Goal: Task Accomplishment & Management: Manage account settings

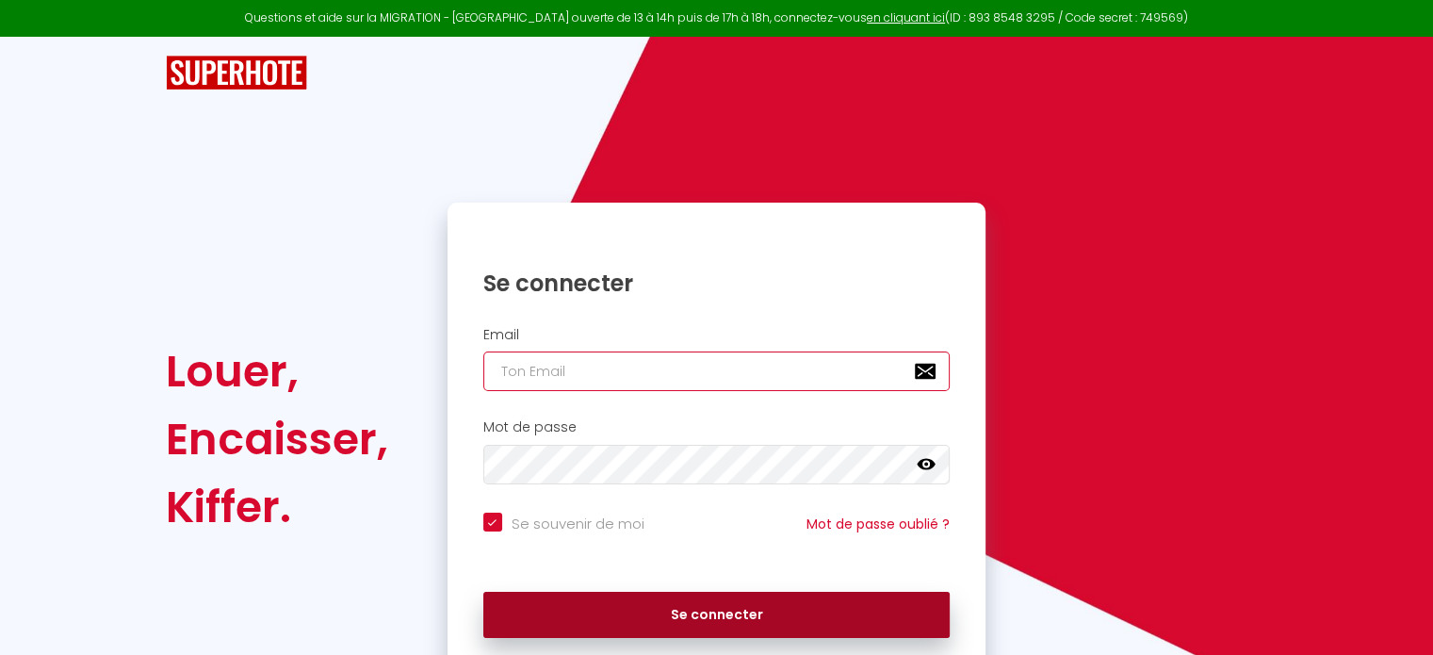
type input "[EMAIL_ADDRESS][DOMAIN_NAME]"
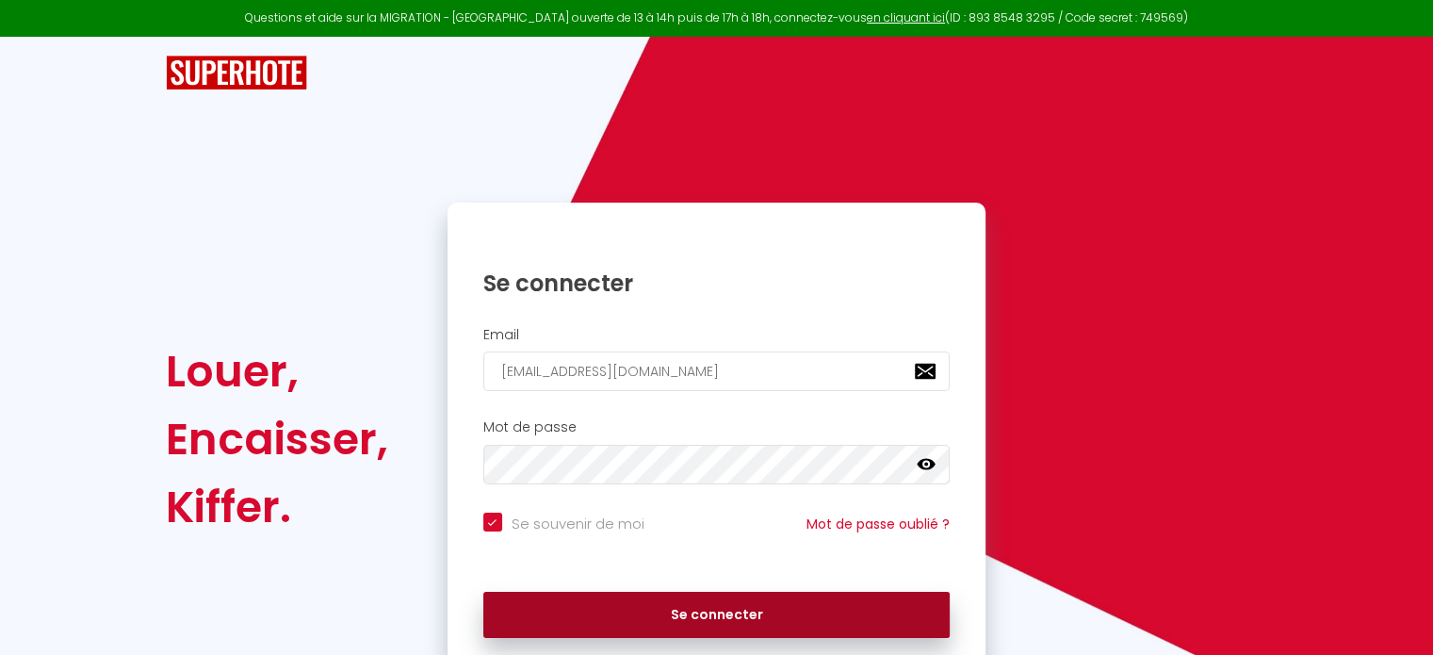
click at [599, 628] on button "Se connecter" at bounding box center [716, 615] width 467 height 47
checkbox input "true"
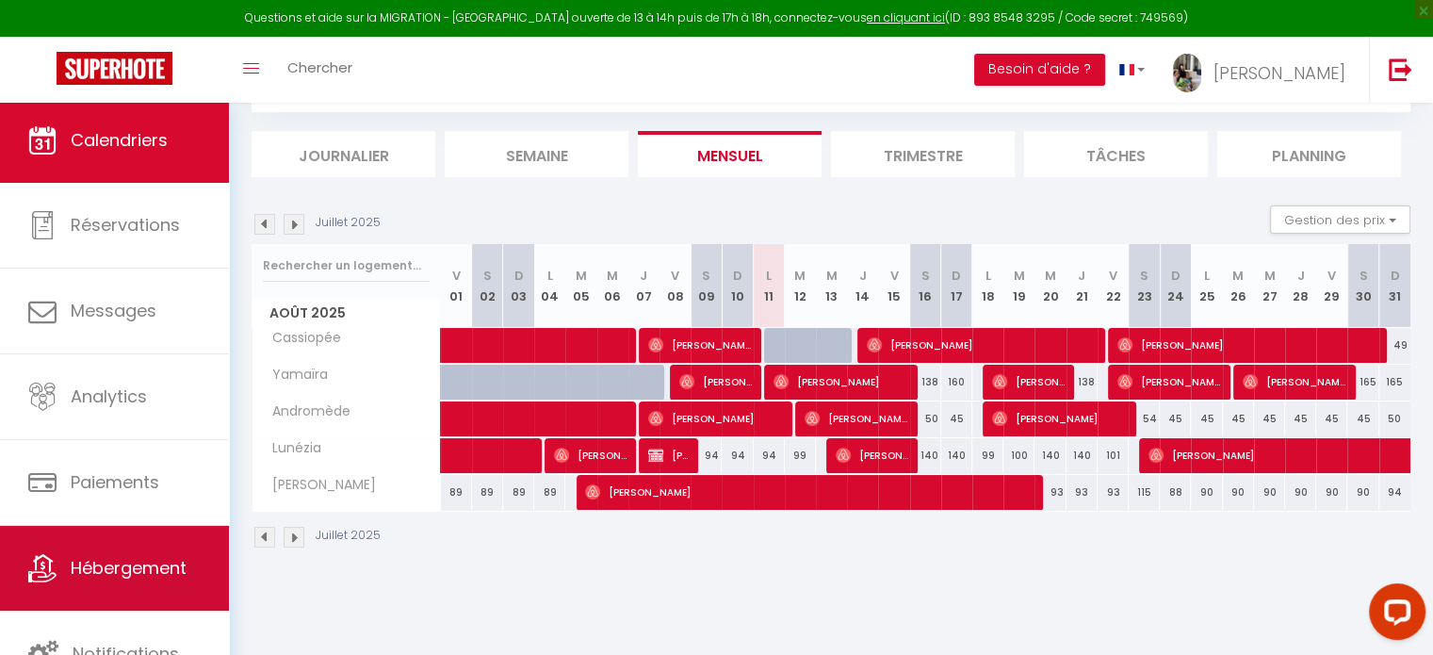
scroll to position [102, 0]
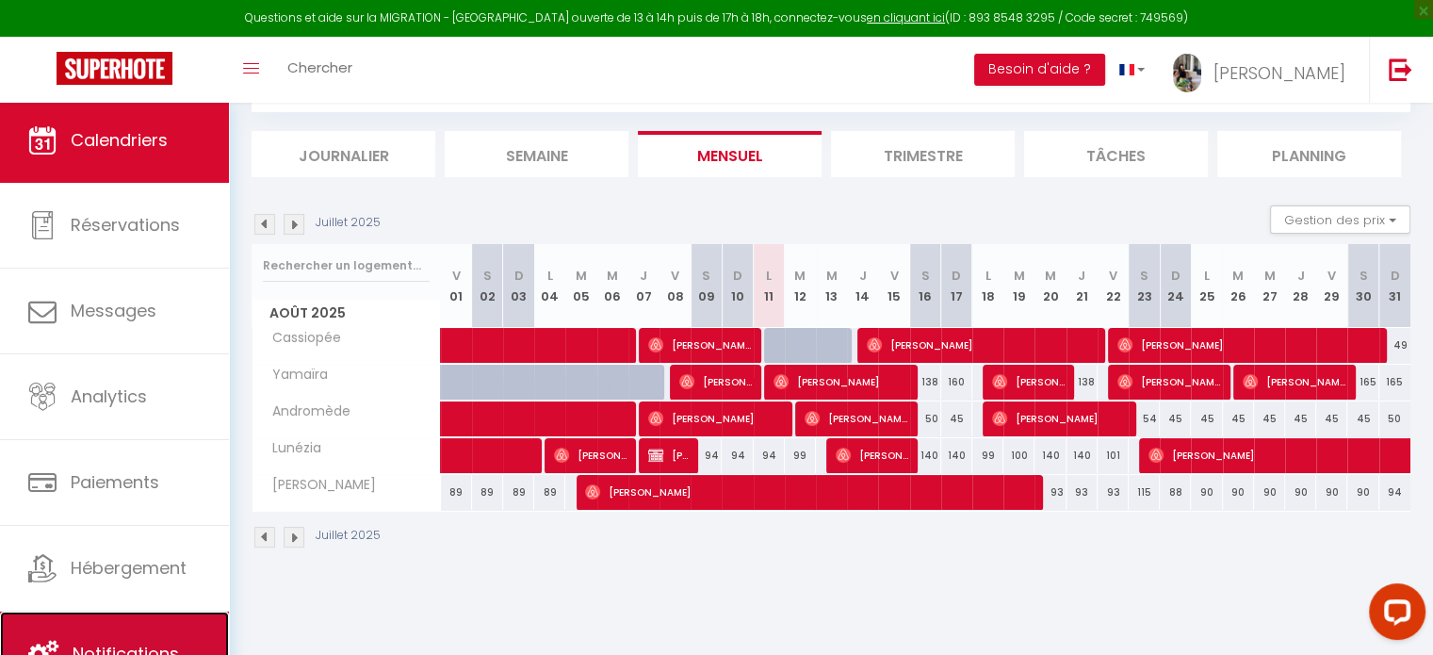
click at [171, 642] on span "Notifications" at bounding box center [126, 654] width 106 height 24
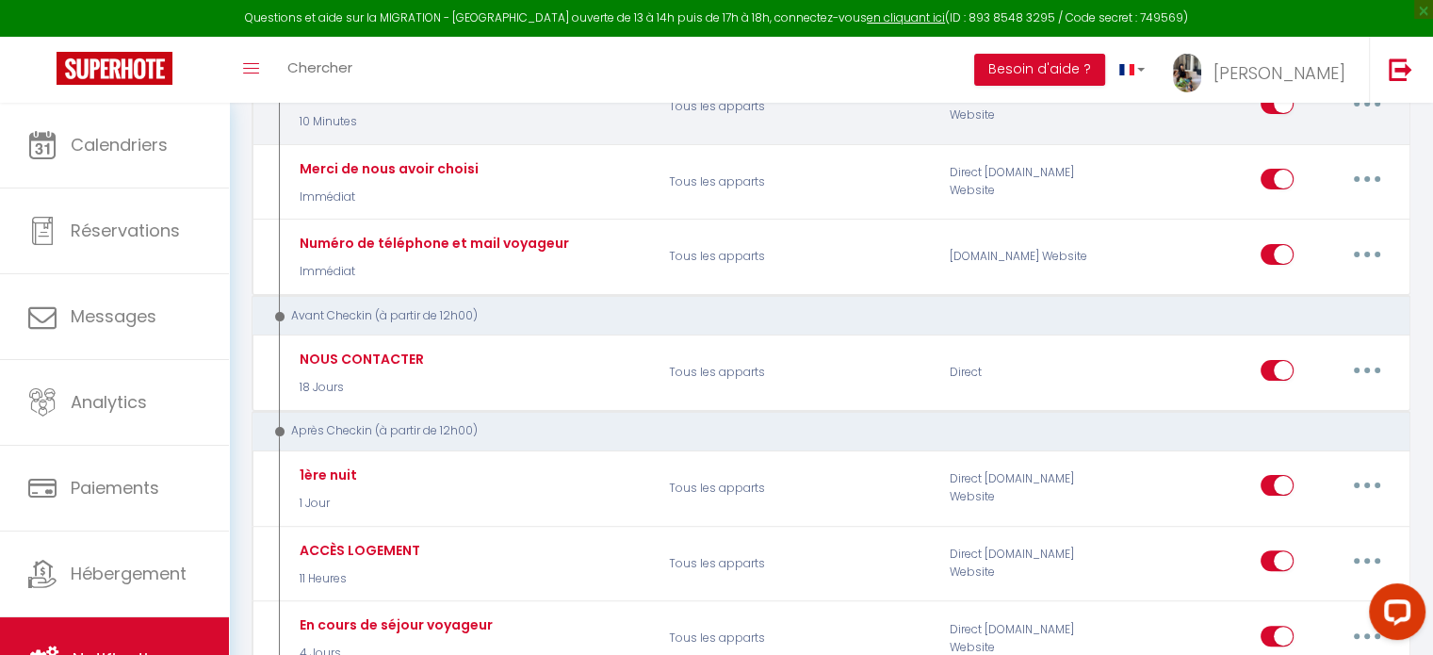
scroll to position [471, 0]
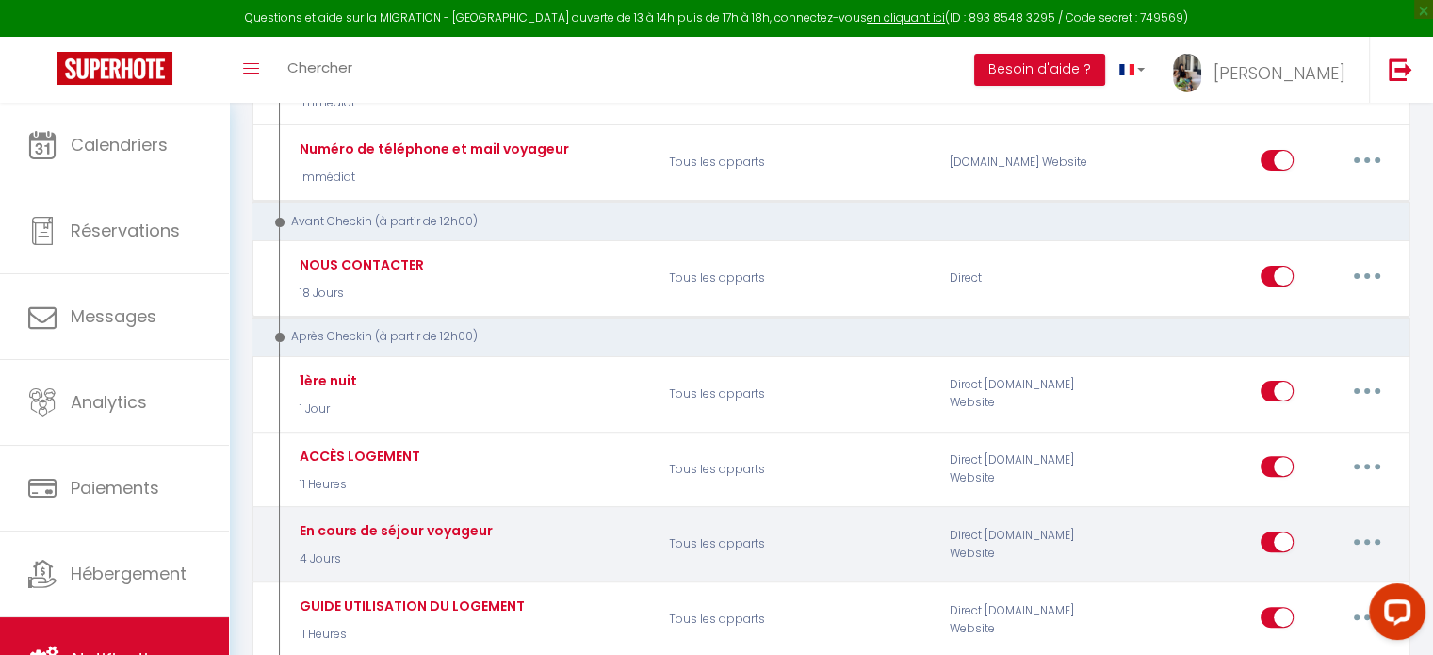
click at [1278, 531] on input "checkbox" at bounding box center [1277, 545] width 33 height 28
checkbox input "false"
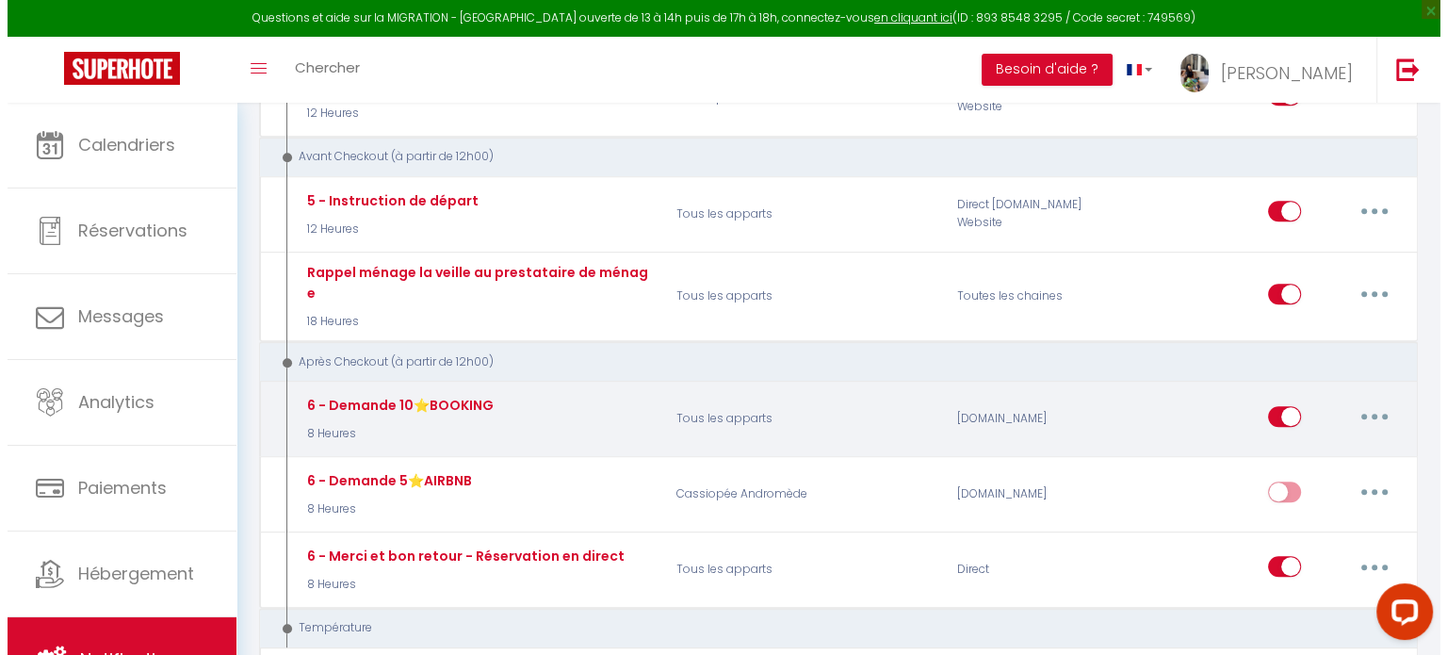
scroll to position [1132, 0]
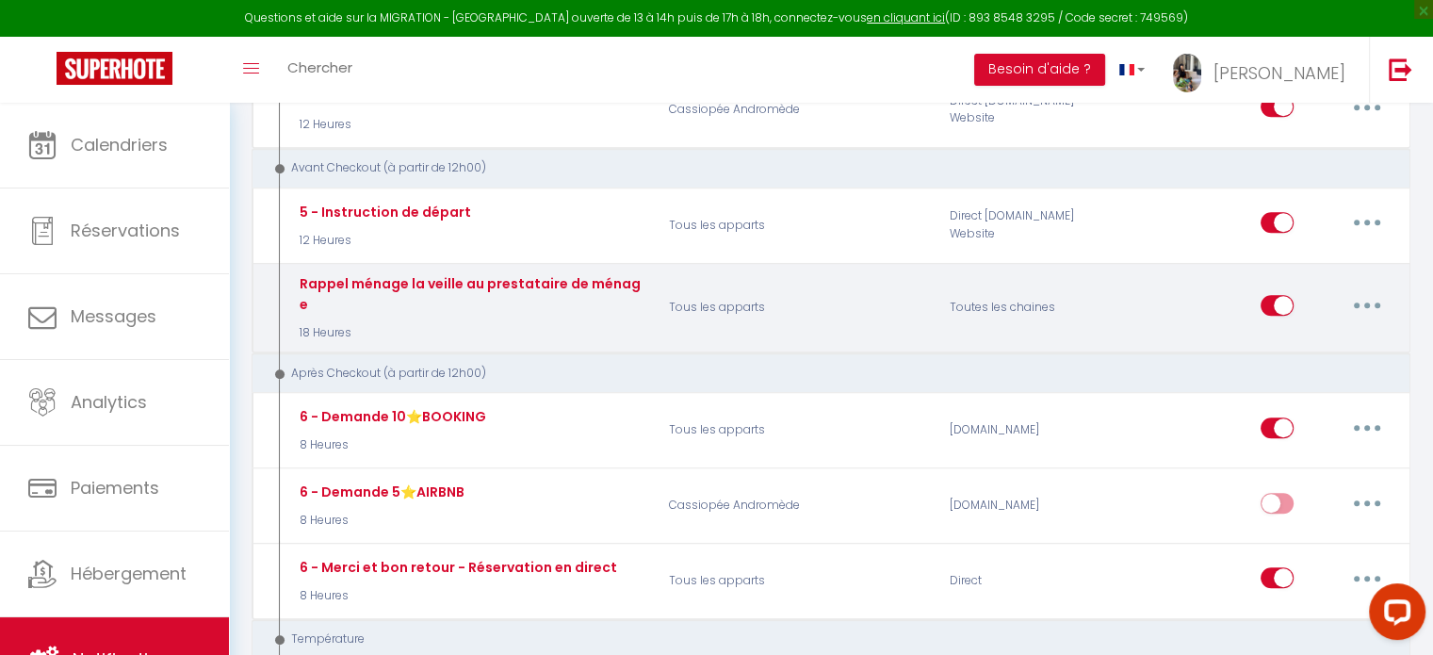
click at [1366, 290] on button "button" at bounding box center [1367, 305] width 53 height 30
click at [1275, 332] on link "Editer" at bounding box center [1317, 348] width 139 height 32
type input "Rappel ménage la veille au prestataire de ménage"
select select "4"
select select "18 Heures"
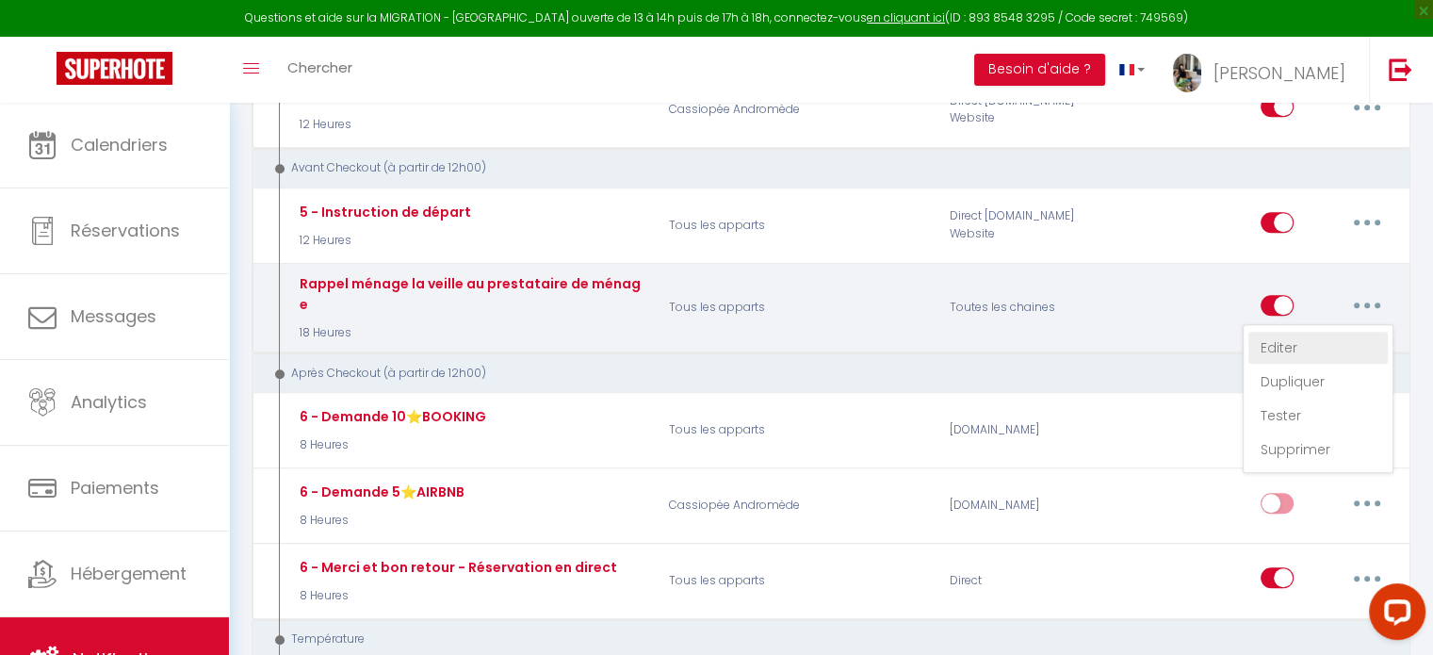
select select
checkbox input "false"
checkbox input "true"
checkbox input "false"
radio input "true"
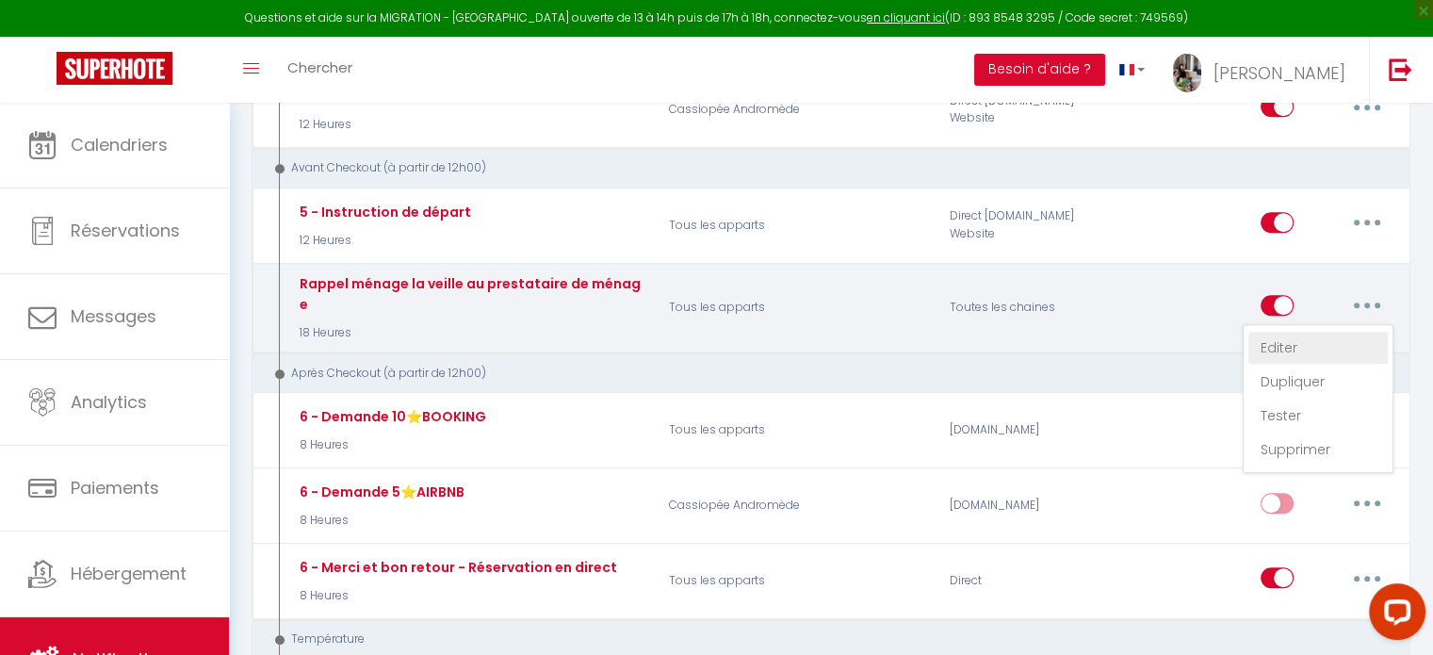
type input "Rappel ménage prévu [DATE] - [RENTAL:NAME] - [BOOKING:CHECKOUT]"
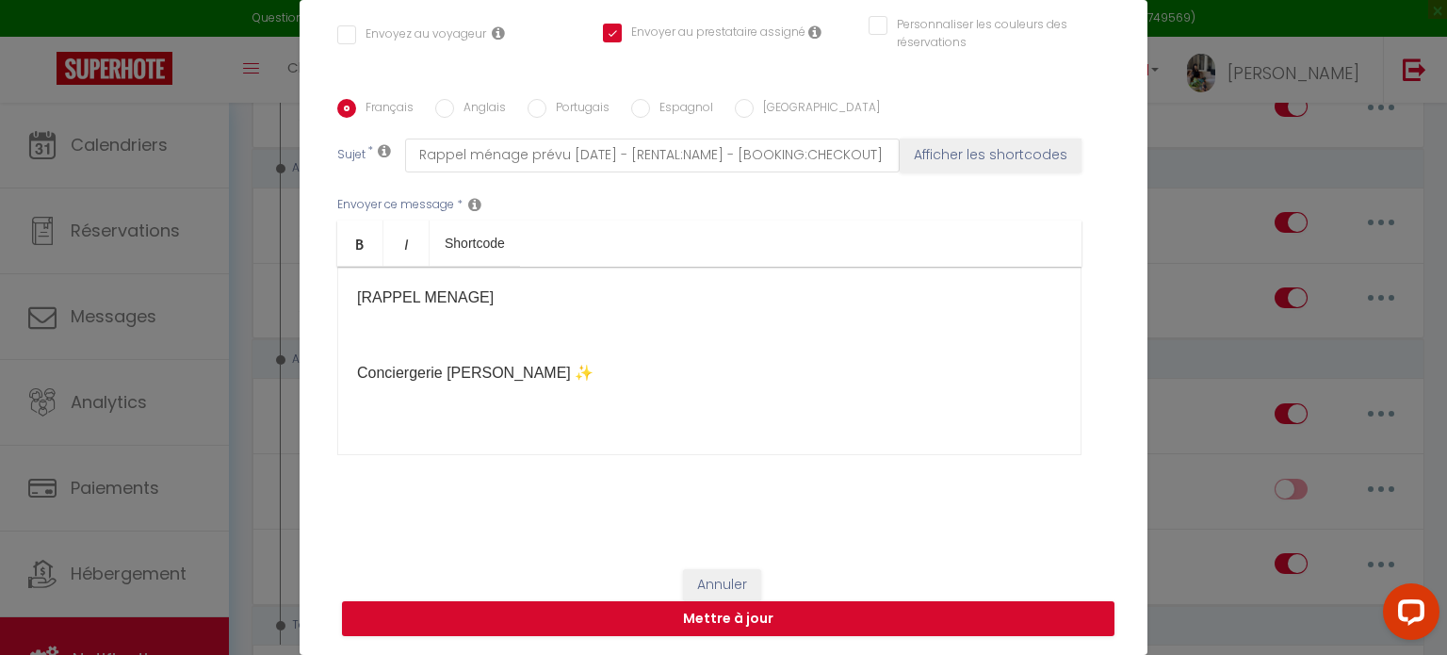
scroll to position [86, 0]
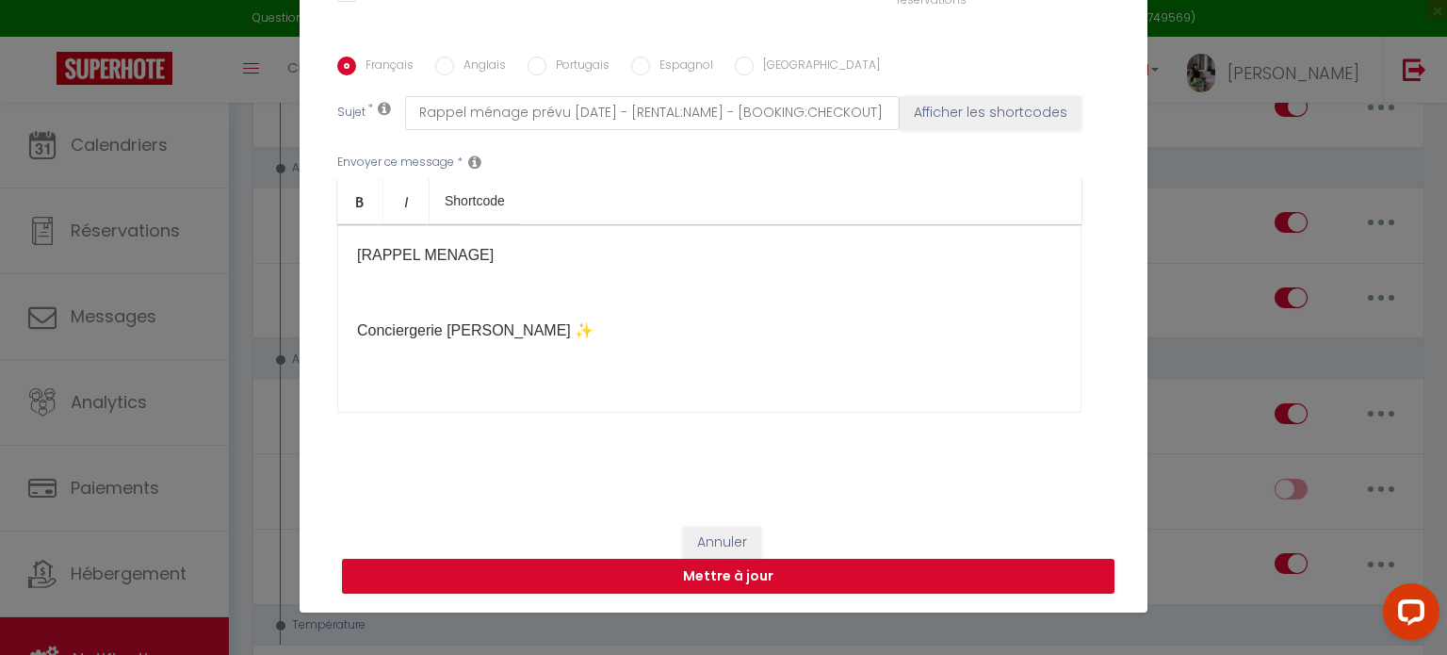
click at [517, 343] on div "[RAPPEL MENAGE]​​ Conciergerie [PERSON_NAME] ✨​" at bounding box center [709, 318] width 744 height 188
click at [354, 360] on div "[RAPPEL MENAGE]​​ Conciergerie [PERSON_NAME] ✨​" at bounding box center [709, 318] width 744 height 188
drag, startPoint x: 346, startPoint y: 301, endPoint x: 546, endPoint y: 337, distance: 203.1
click at [546, 337] on div "[RAPPEL MENAGE]​​ Conciergerie [PERSON_NAME] ✨​" at bounding box center [709, 318] width 744 height 188
click at [700, 576] on button "Mettre à jour" at bounding box center [728, 577] width 773 height 36
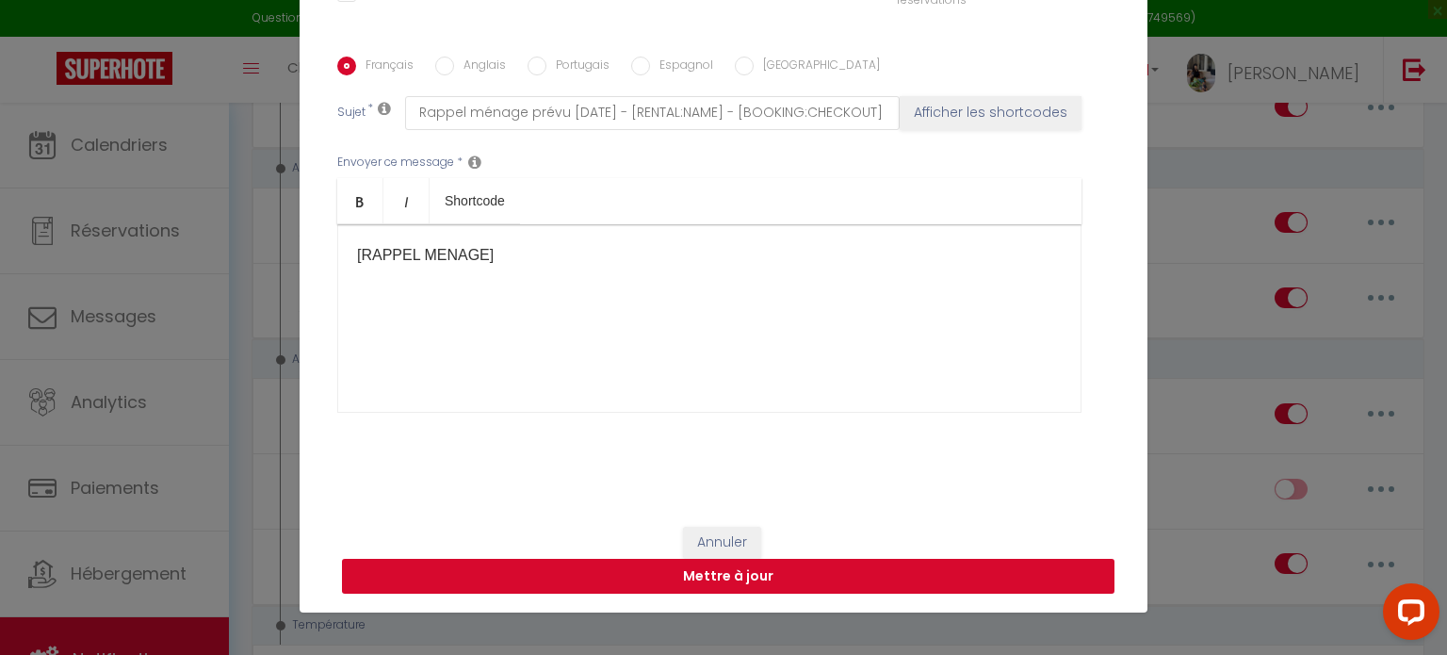
checkbox input "false"
checkbox input "true"
checkbox input "false"
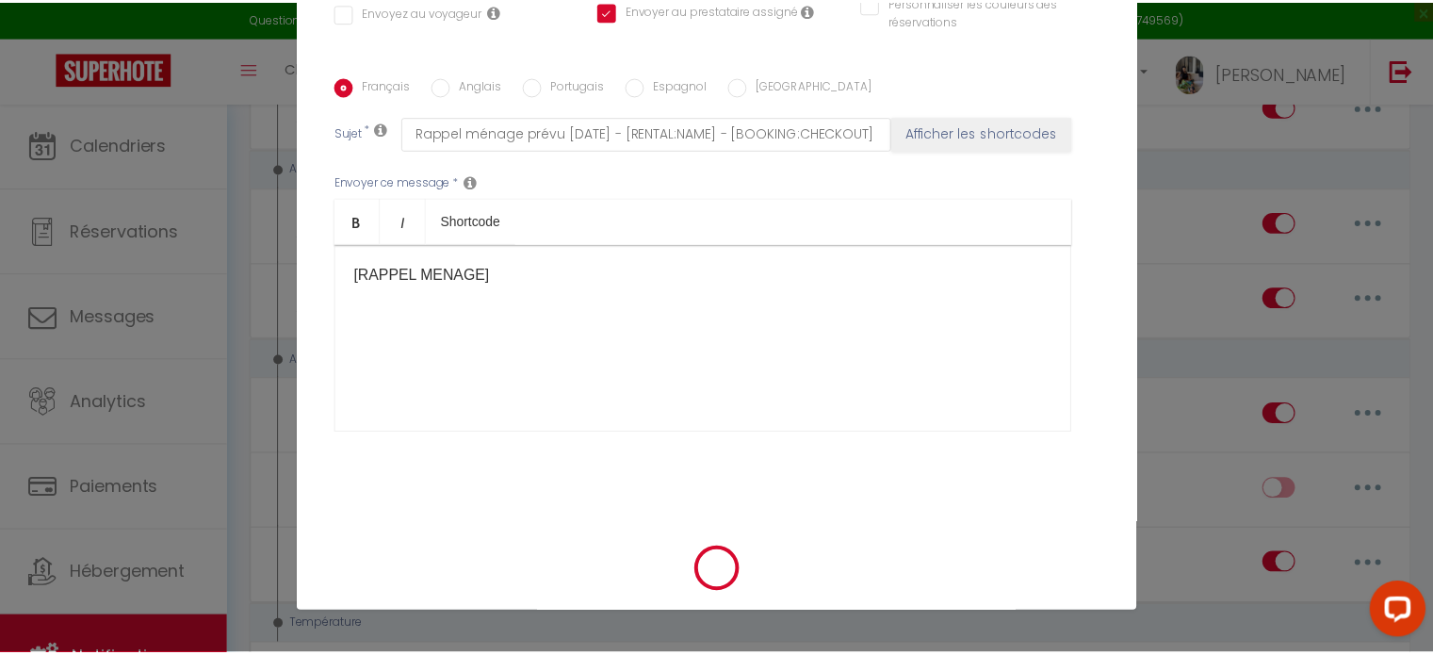
scroll to position [402, 0]
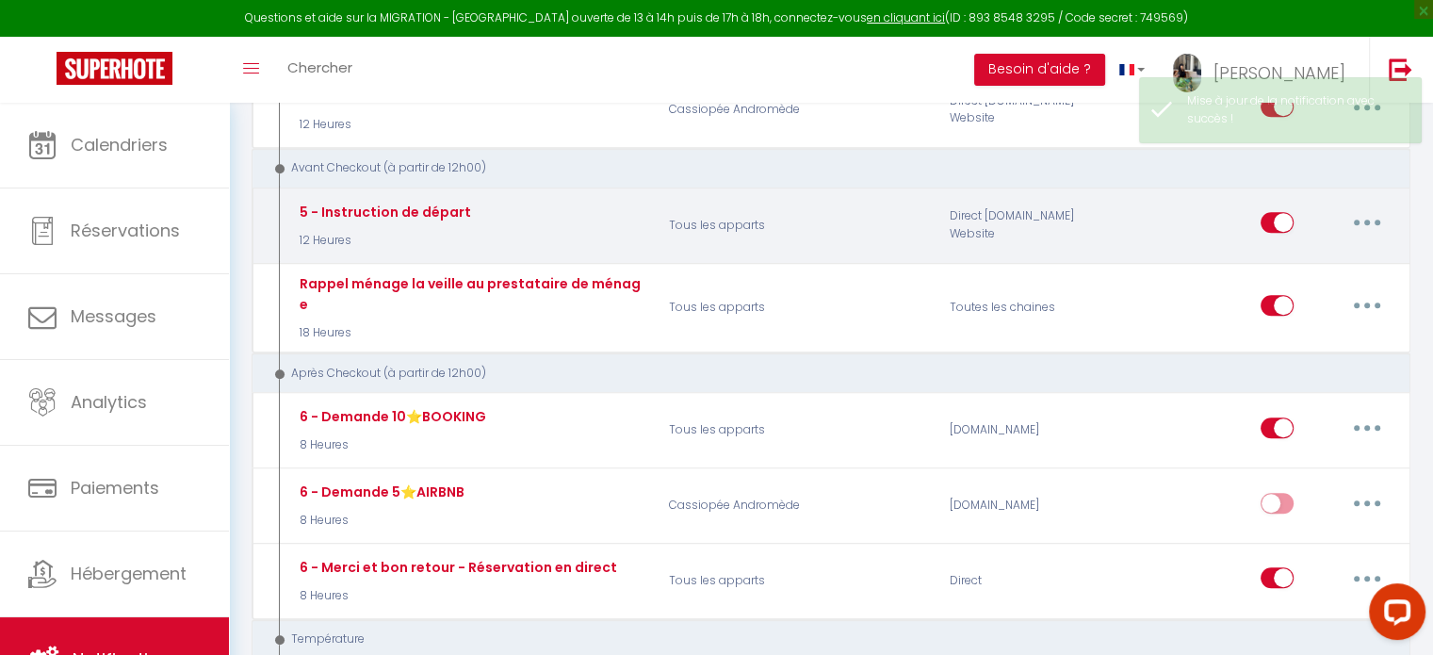
checkbox input "false"
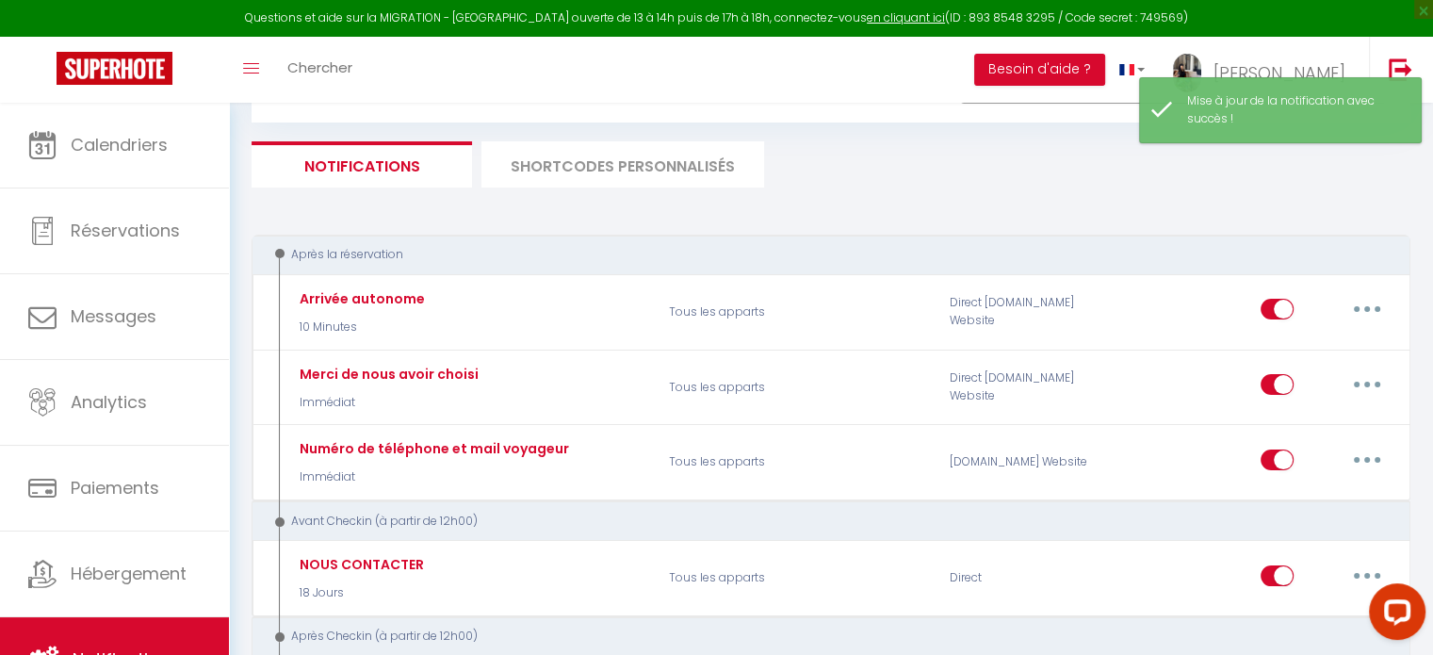
scroll to position [0, 0]
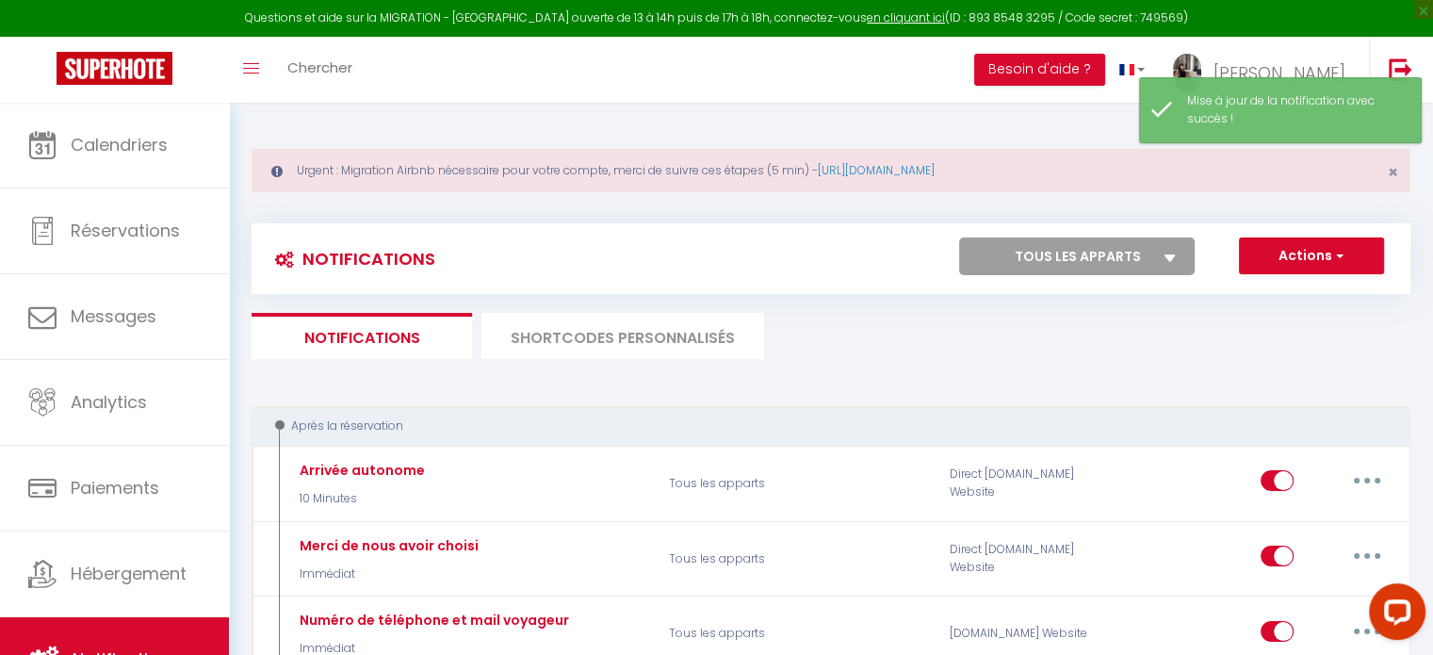
click at [537, 337] on li "SHORTCODES PERSONNALISÉS" at bounding box center [622, 336] width 283 height 46
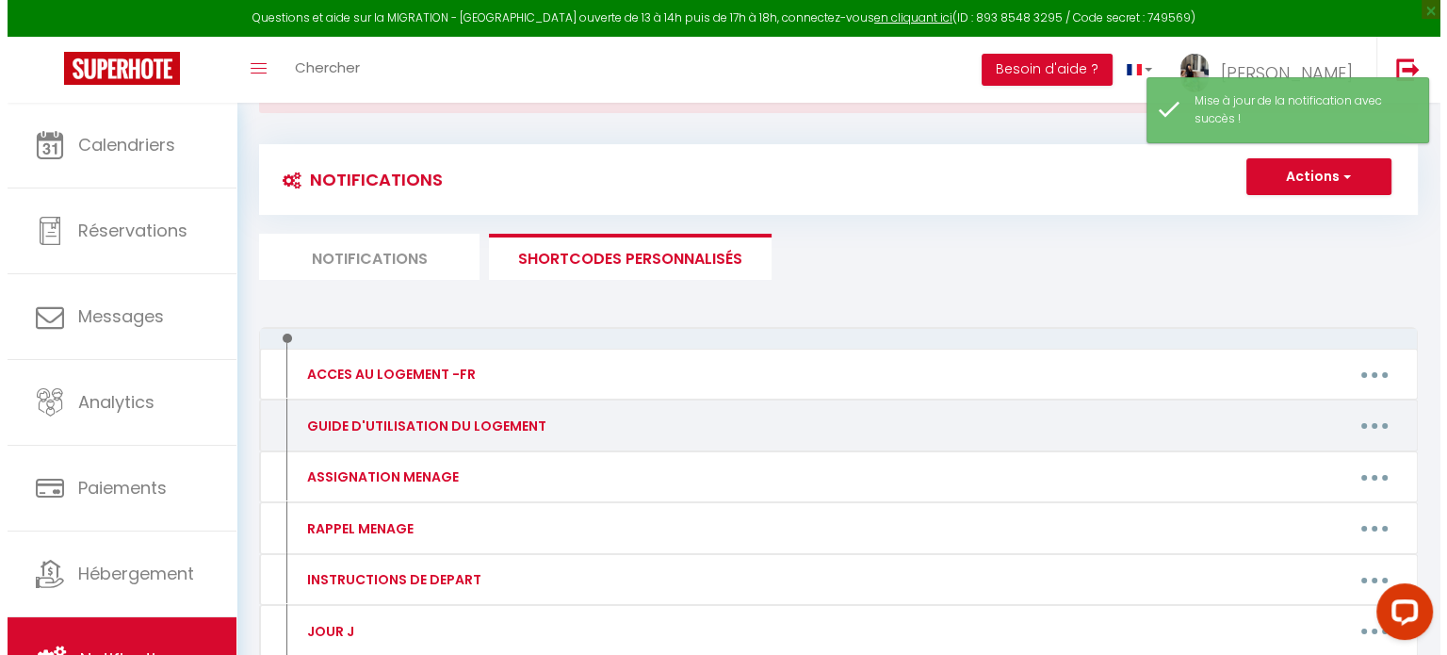
scroll to position [188, 0]
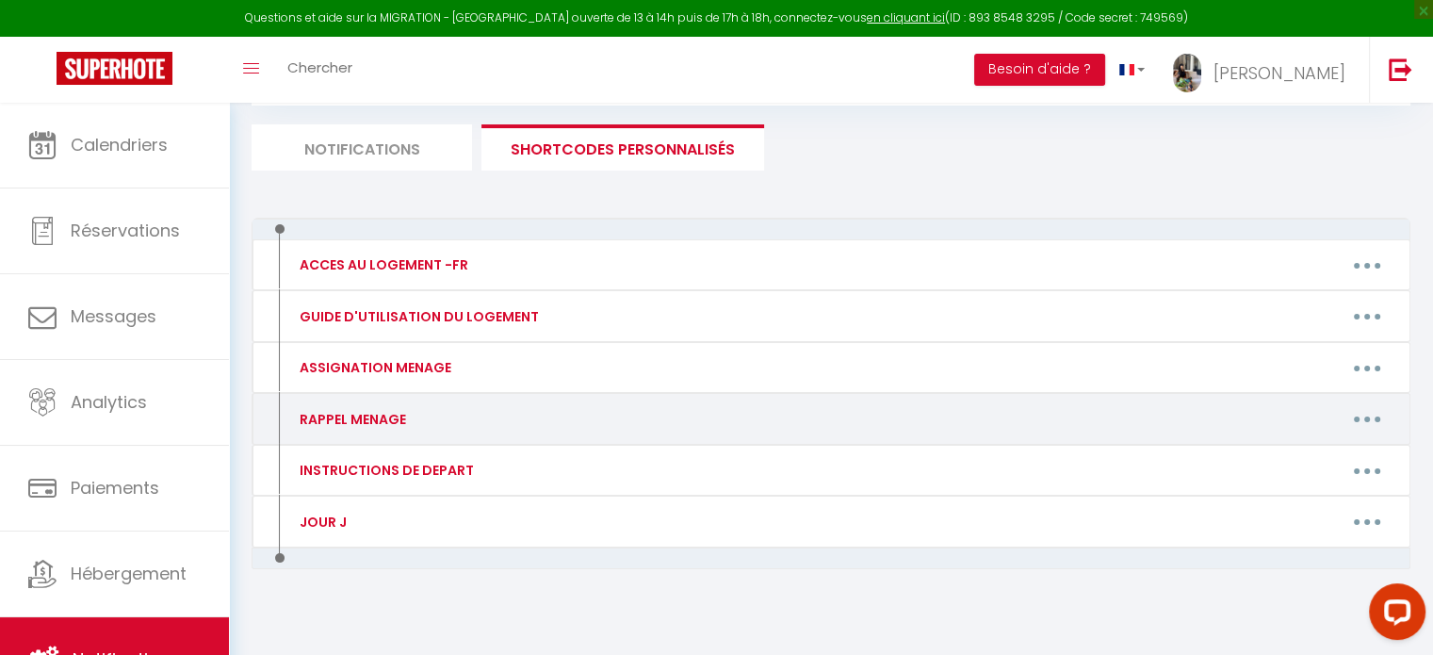
click at [1376, 416] on button "button" at bounding box center [1367, 419] width 53 height 30
click at [1294, 450] on link "Editer" at bounding box center [1317, 462] width 139 height 32
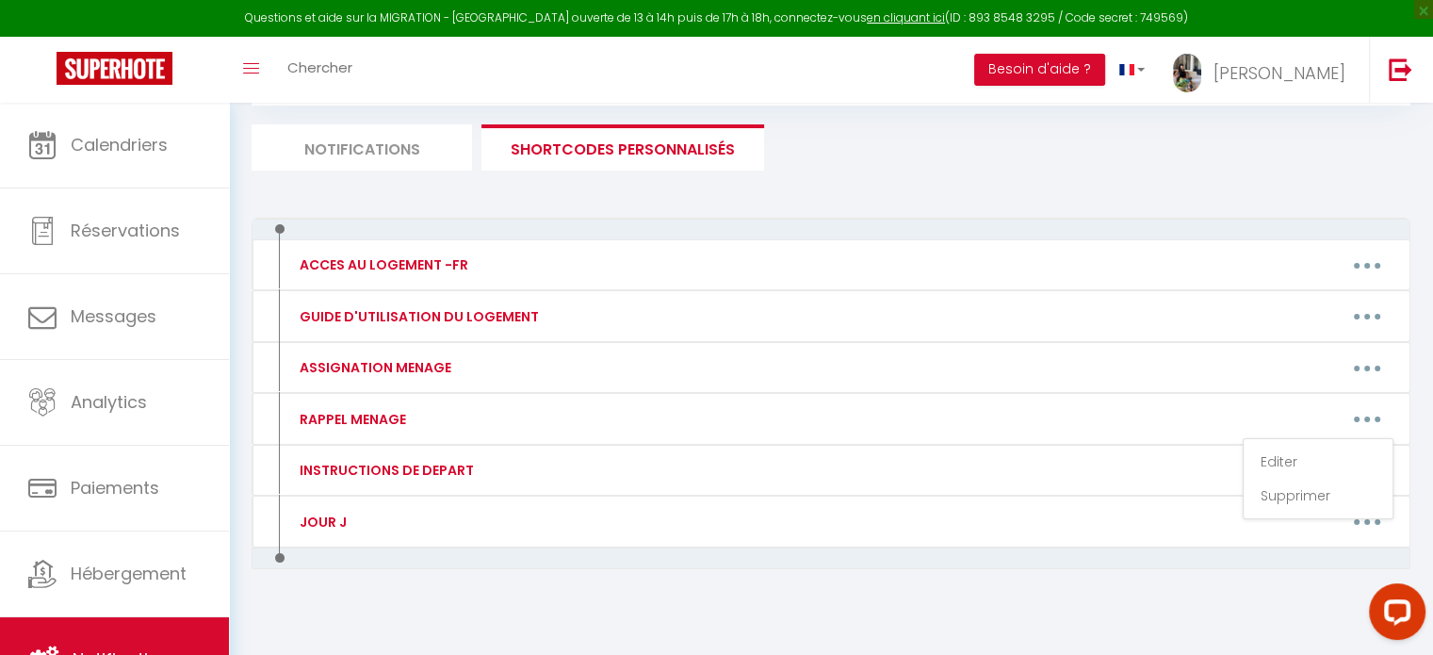
type input "RAPPEL MENAGE"
type textarea "Ménage prévu [DATE] :"
type textarea "[RENTAL:NAME] à 11h - Fin de prestation au plus tard à 16h30 ⚠️PROCEDURE COMMUN…"
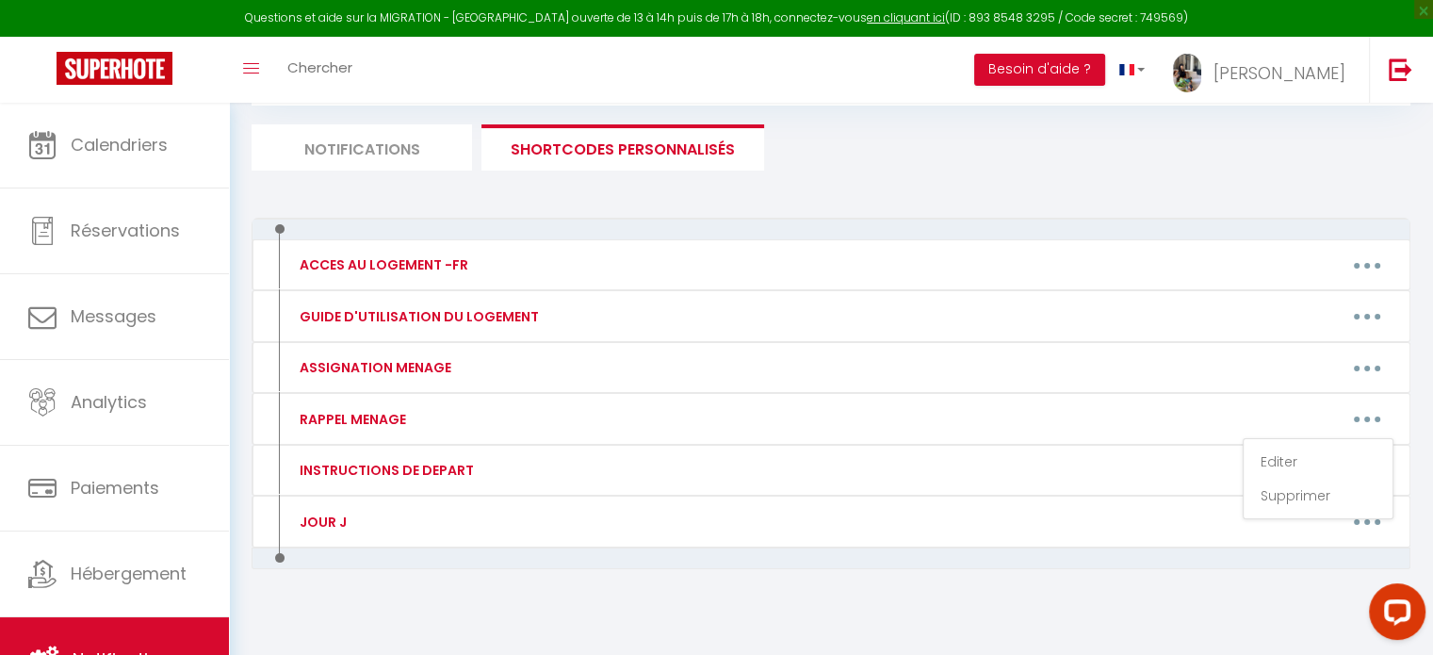
type textarea "[RENTAL:NAME] à 10h - Fin de prestation au plus tard à 15h00 ⚠️PROCEDURE COMMUN…"
type textarea "[RENTAL:NAME] à 11h - Fin de prestation au plus tard à 16h30 ⚠️PROCEDURE COMMUN…"
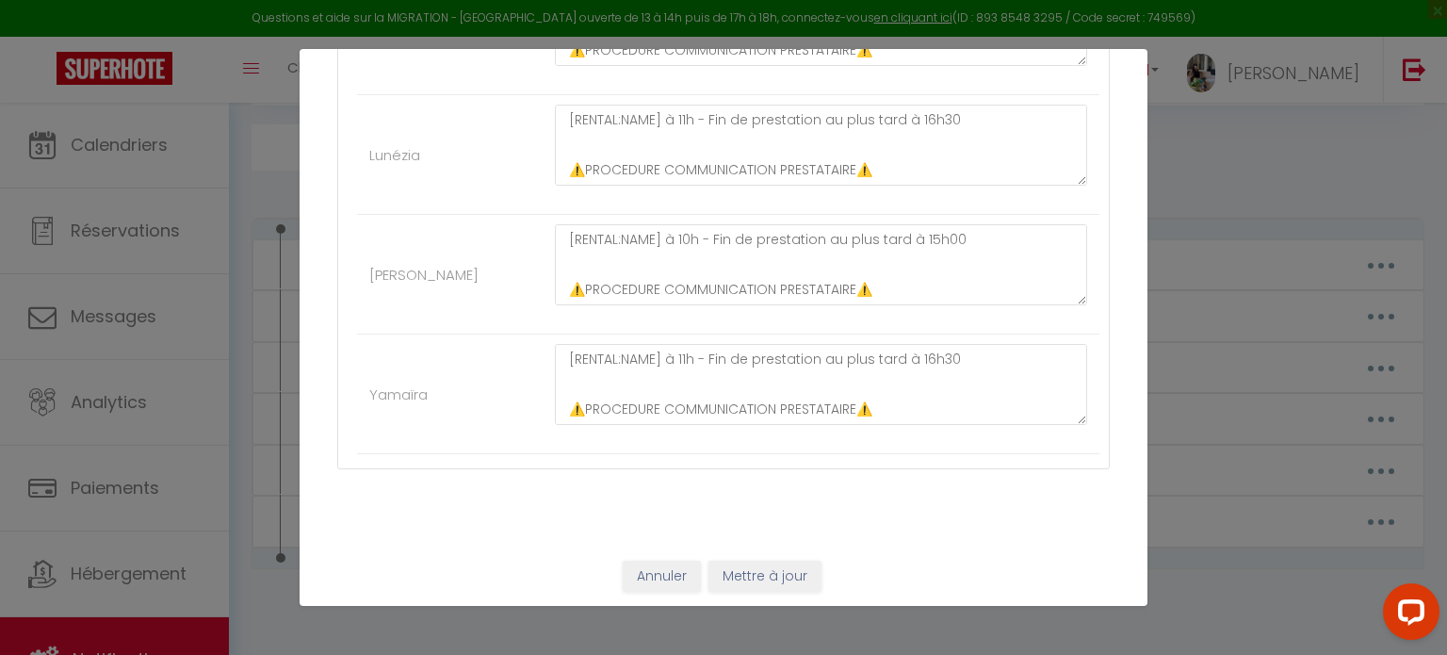
scroll to position [610, 0]
click at [620, 382] on textarea "[RENTAL:NAME] à 11h - Fin de prestation au plus tard à 16h30 ⚠️PROCEDURE COMMUN…" at bounding box center [821, 383] width 532 height 81
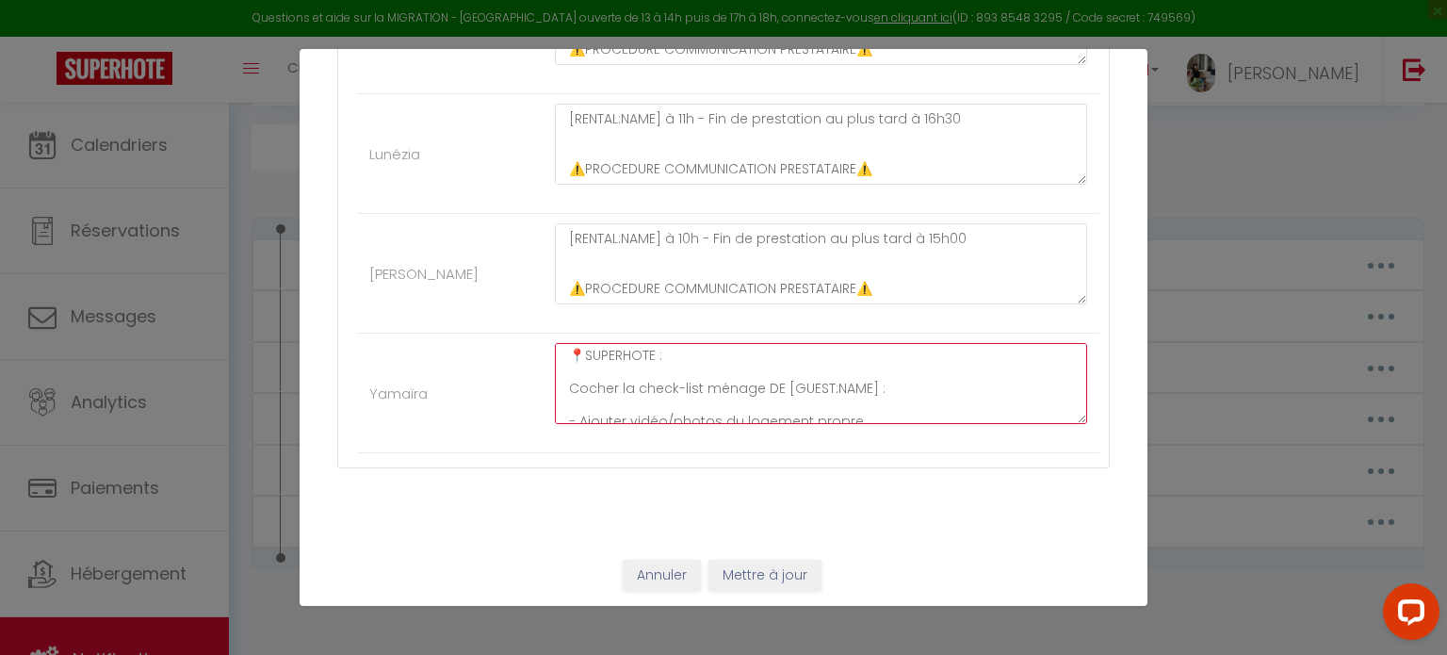
scroll to position [396, 0]
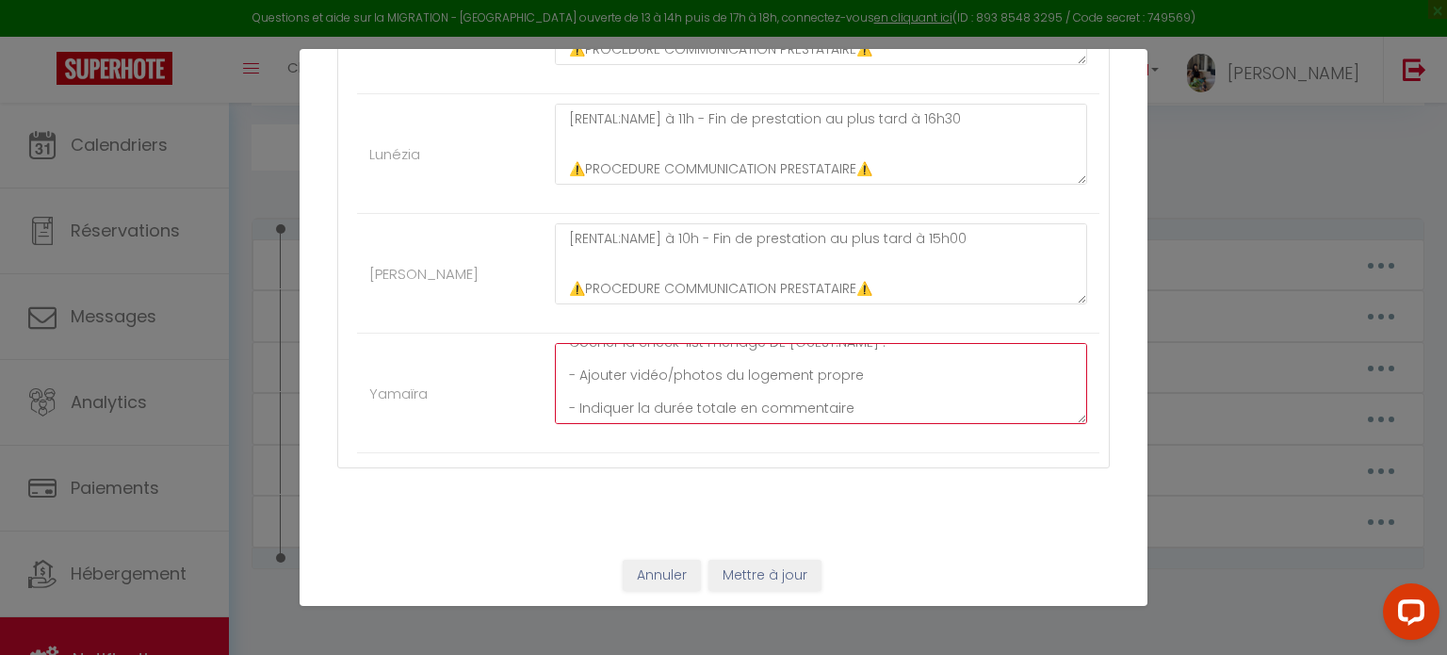
drag, startPoint x: 562, startPoint y: 350, endPoint x: 987, endPoint y: 459, distance: 439.7
click at [987, 459] on div "Autres Cassiopée [RENTAL:NAME] à 11h - Fin de prestation au plus tard à 16h30 ⚠…" at bounding box center [723, 143] width 773 height 649
